Goal: Find specific page/section: Find specific page/section

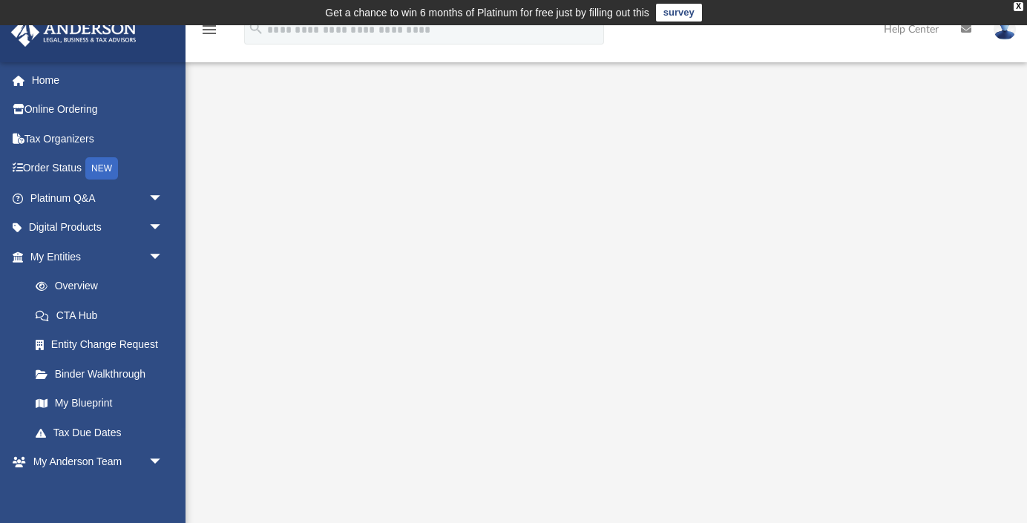
scroll to position [98, 0]
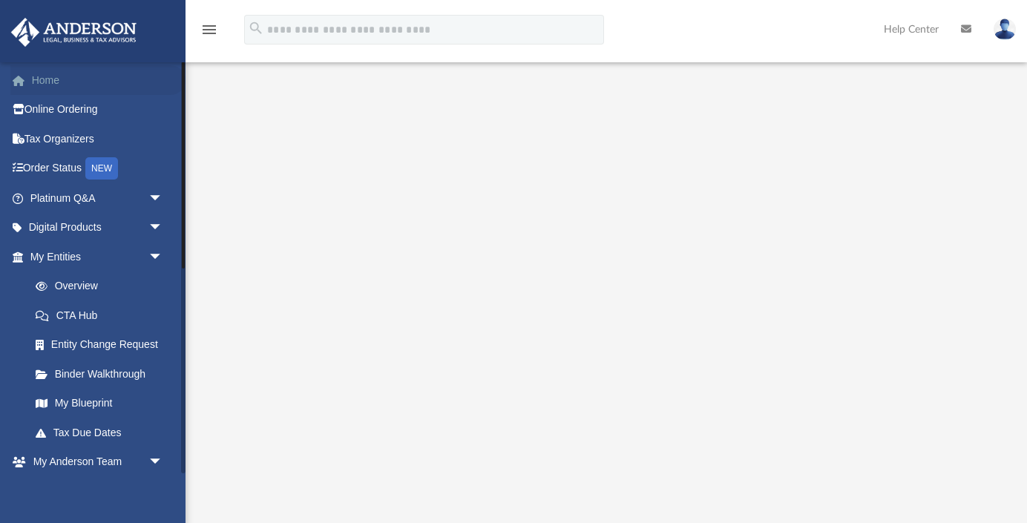
click at [66, 85] on link "Home" at bounding box center [97, 80] width 175 height 30
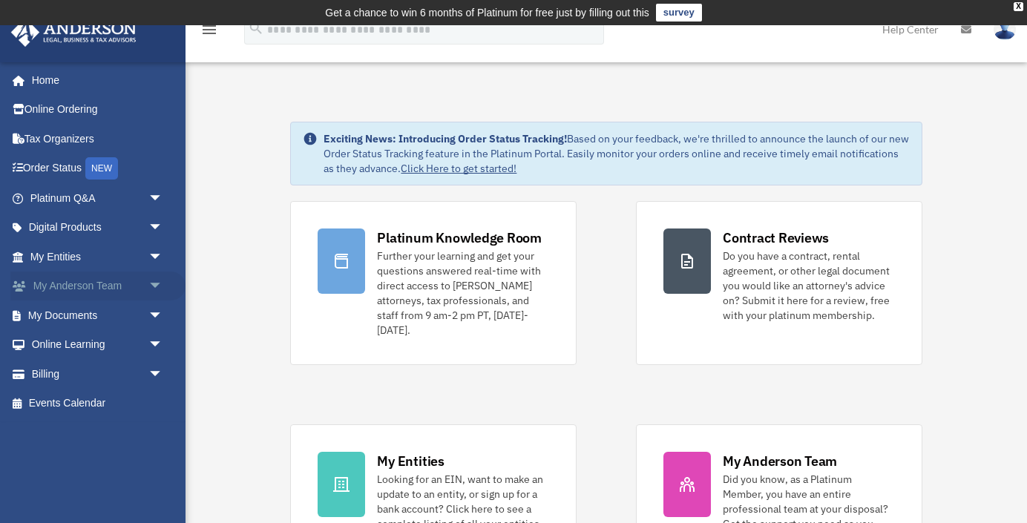
click at [155, 282] on span "arrow_drop_down" at bounding box center [163, 287] width 30 height 30
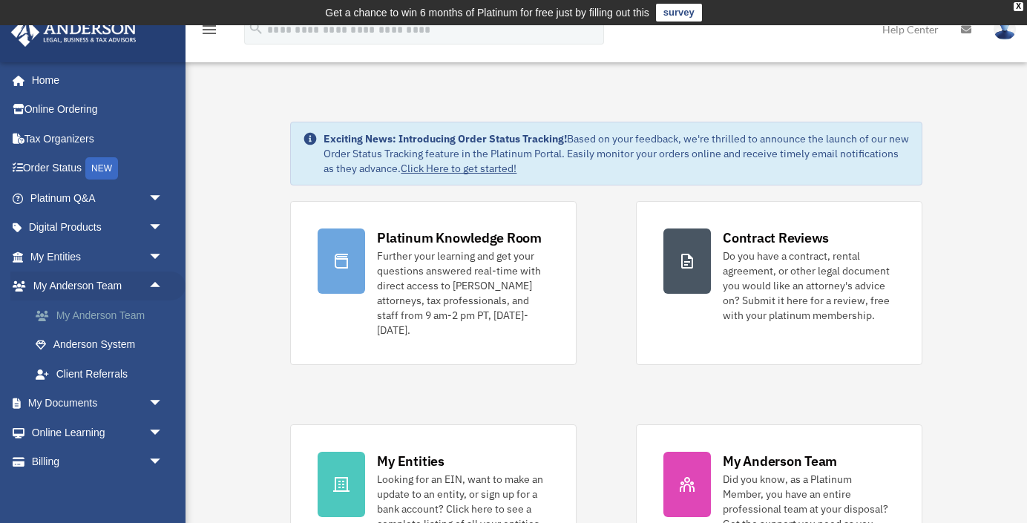
click at [134, 317] on link "My Anderson Team" at bounding box center [103, 316] width 165 height 30
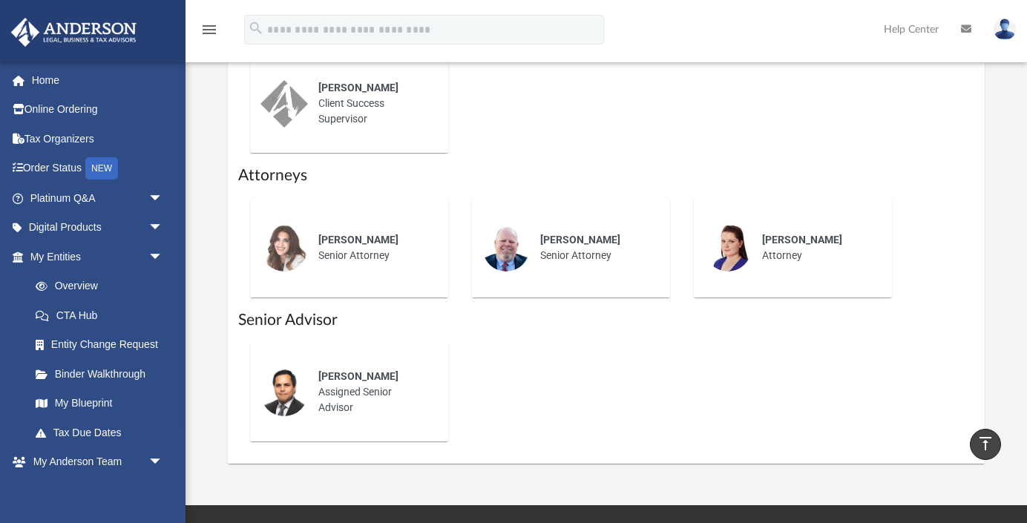
scroll to position [727, 0]
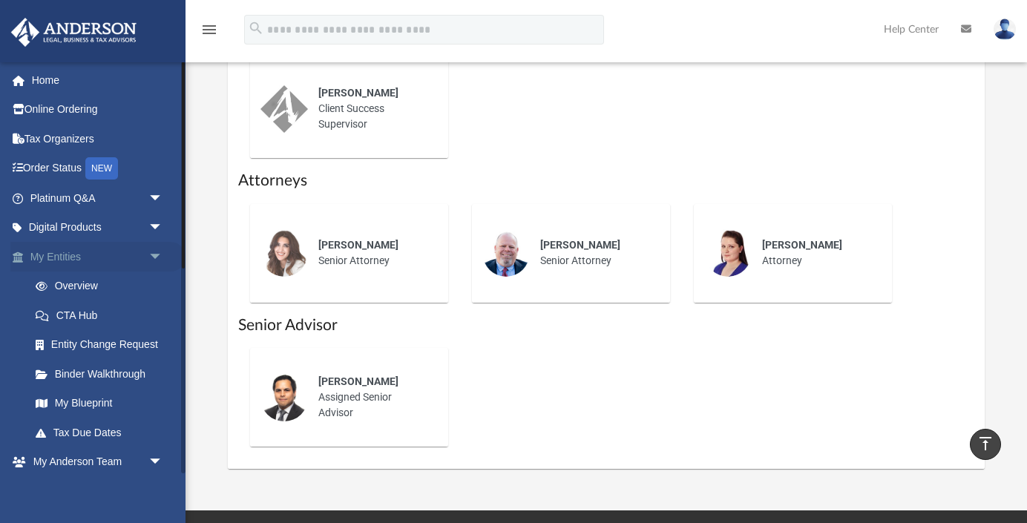
click at [65, 250] on link "My Entities arrow_drop_down" at bounding box center [97, 257] width 175 height 30
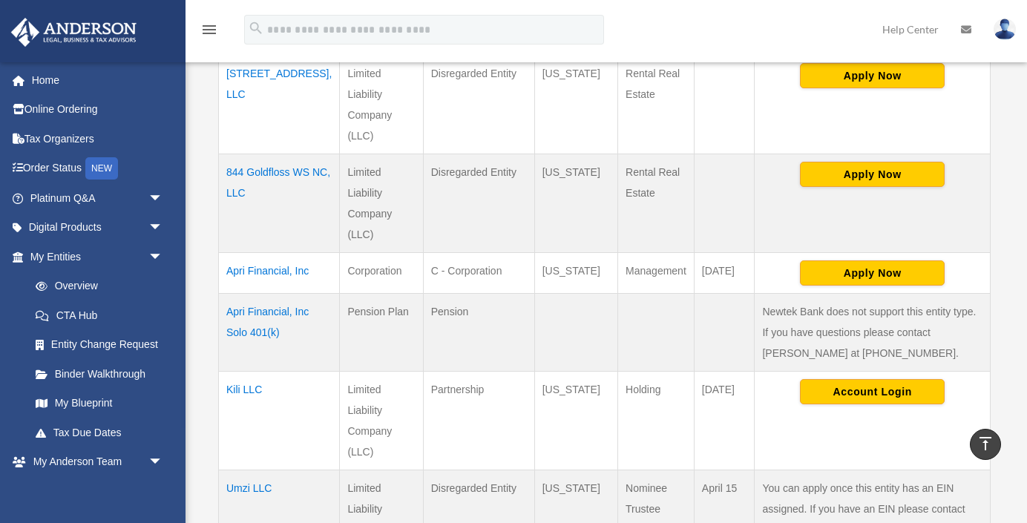
scroll to position [536, 0]
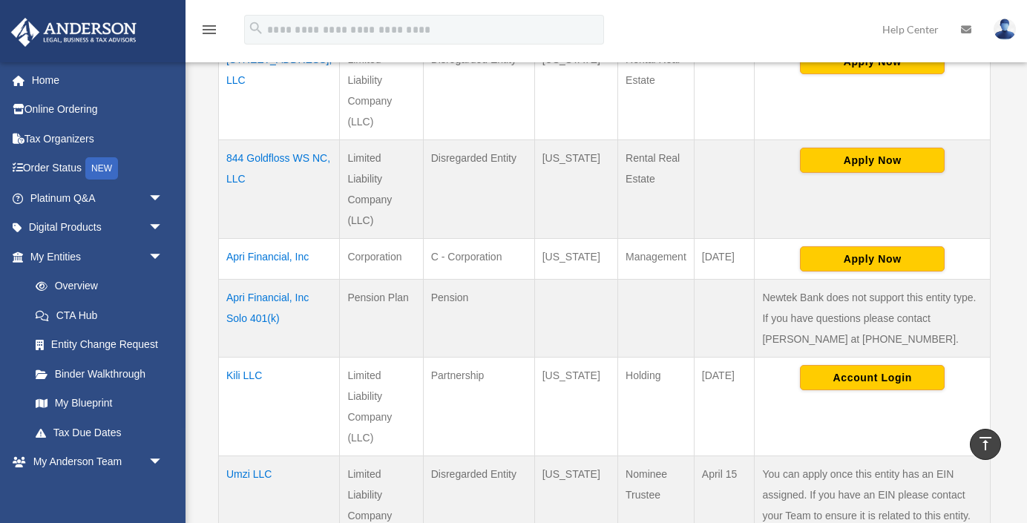
click at [263, 457] on td "Umzi LLC" at bounding box center [279, 506] width 121 height 99
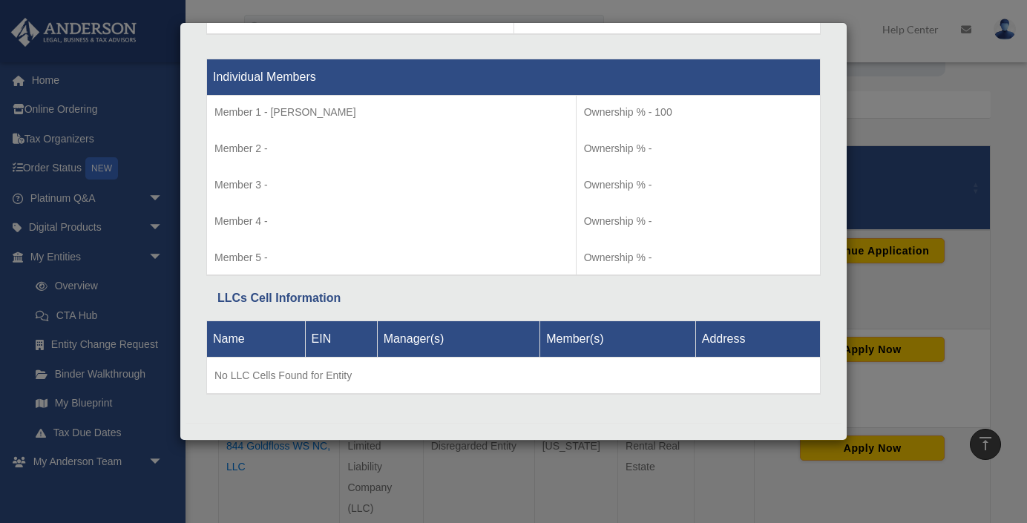
scroll to position [236, 0]
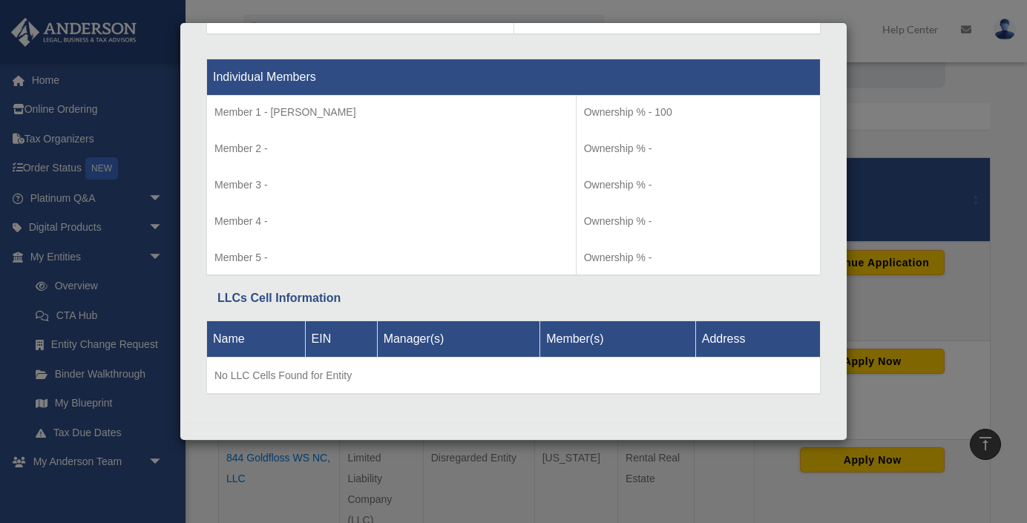
click at [913, 146] on div "Details × Articles Sent Organizational Date" at bounding box center [513, 261] width 1027 height 523
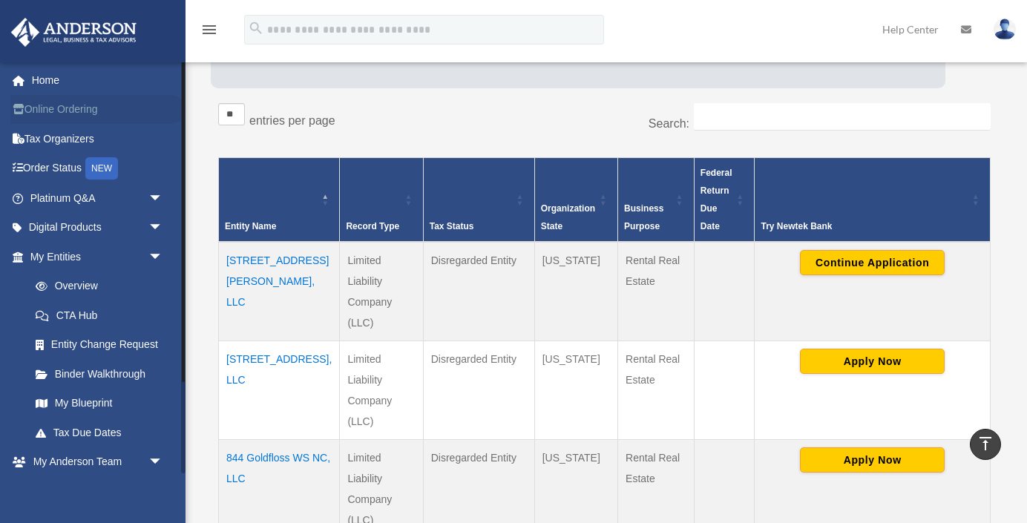
click at [70, 111] on link "Online Ordering" at bounding box center [97, 110] width 175 height 30
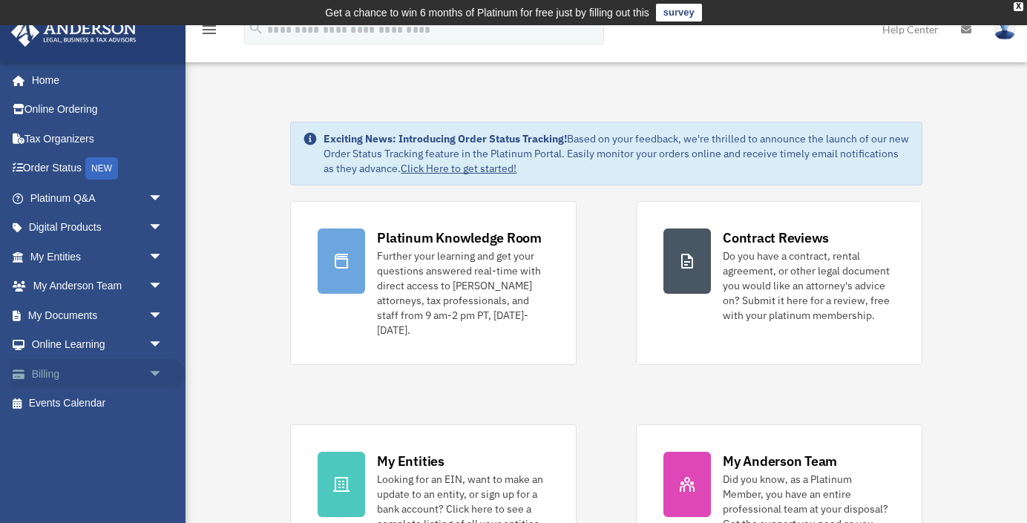
click at [154, 368] on span "arrow_drop_down" at bounding box center [163, 374] width 30 height 30
click at [94, 400] on link "$ Open Invoices" at bounding box center [103, 404] width 165 height 30
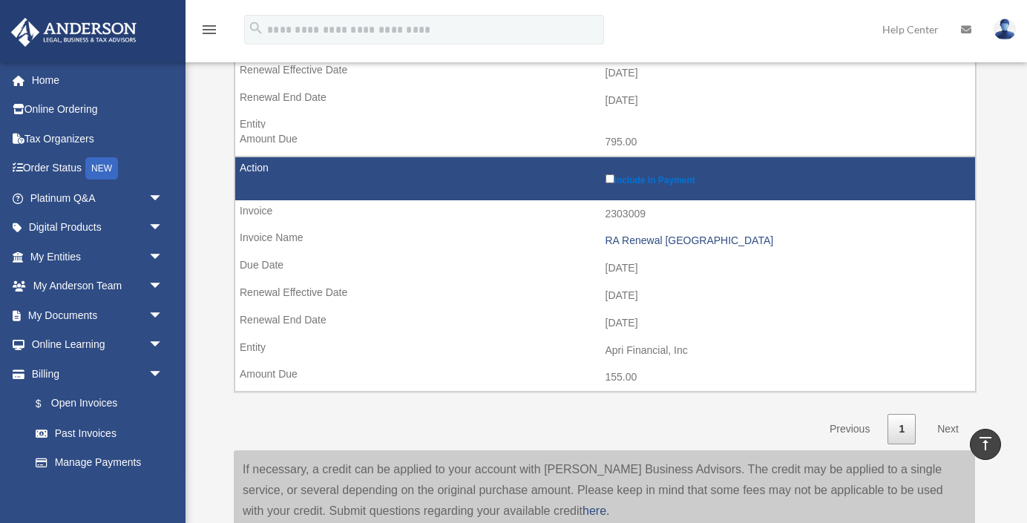
scroll to position [1069, 0]
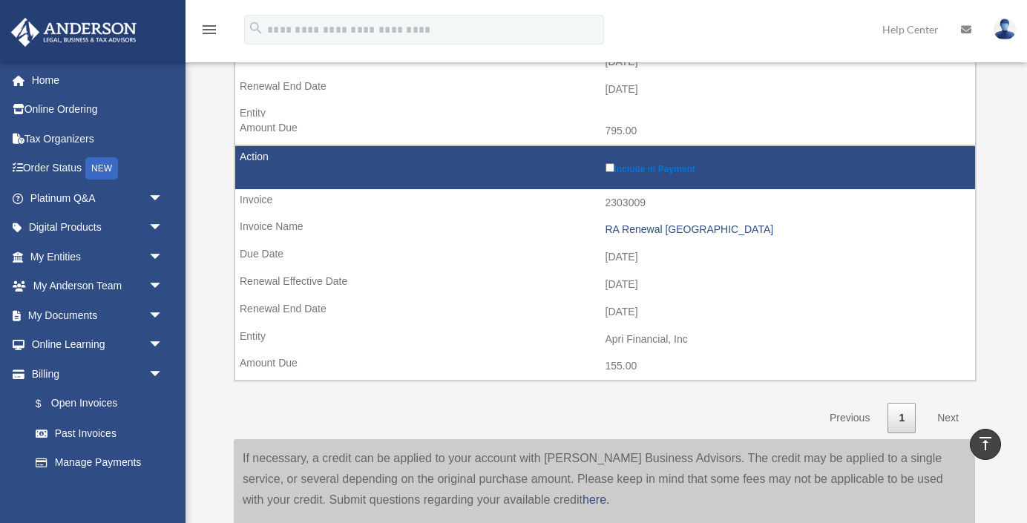
click at [951, 403] on link "Next" at bounding box center [948, 418] width 44 height 30
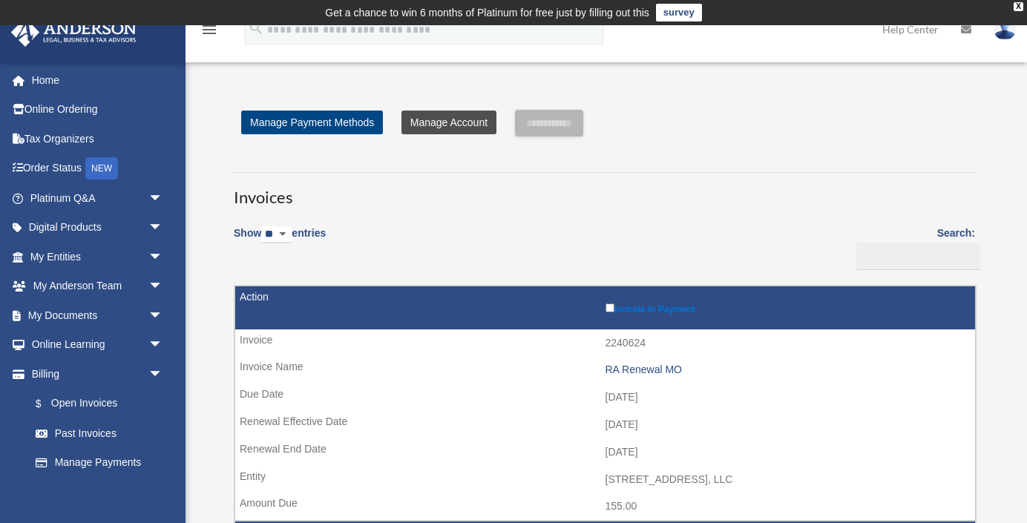
scroll to position [0, 0]
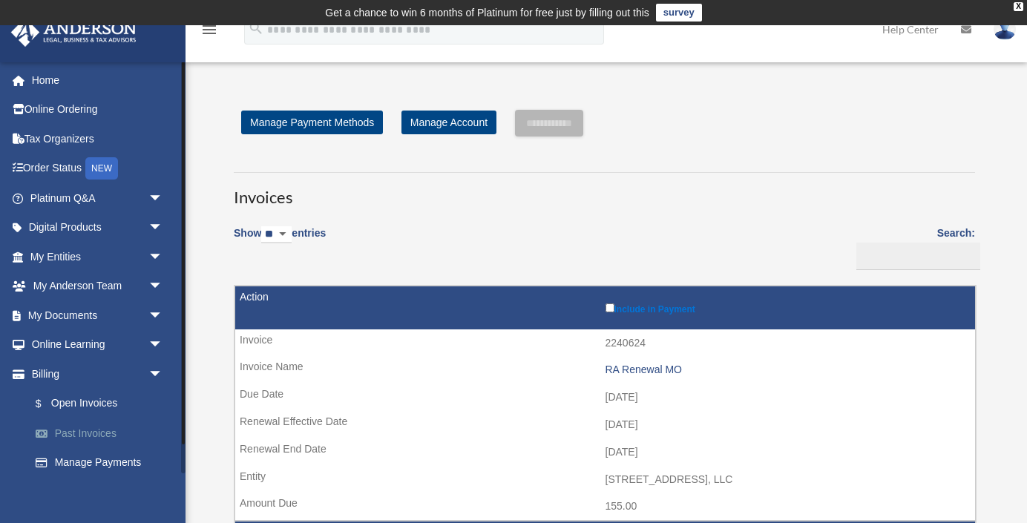
click at [90, 426] on link "Past Invoices" at bounding box center [103, 434] width 165 height 30
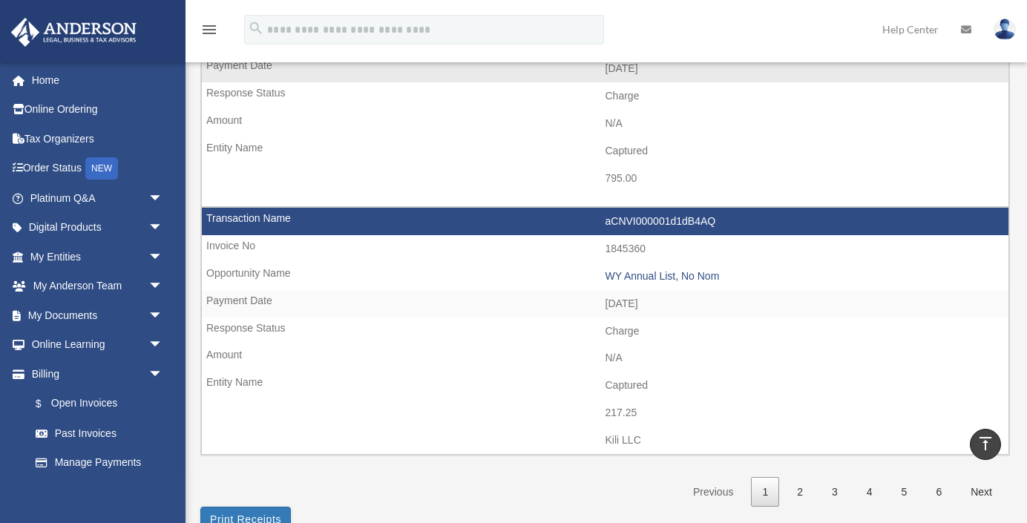
scroll to position [2159, 0]
click at [801, 477] on link "2" at bounding box center [800, 492] width 28 height 30
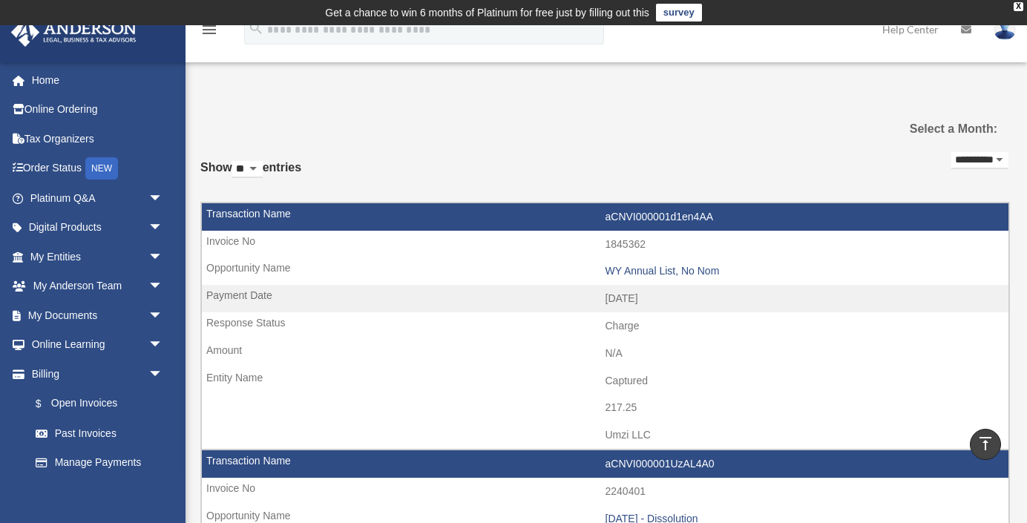
scroll to position [0, 0]
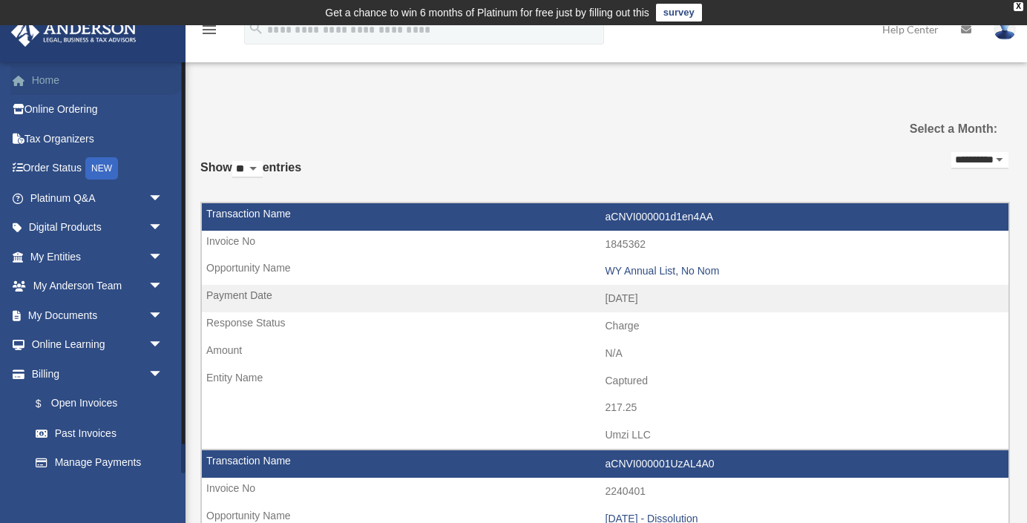
click at [43, 79] on link "Home" at bounding box center [97, 80] width 175 height 30
